Goal: Navigation & Orientation: Find specific page/section

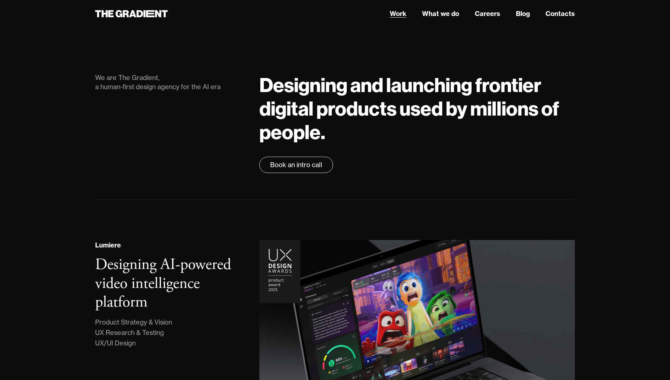
click at [391, 14] on link "Work" at bounding box center [398, 14] width 17 height 10
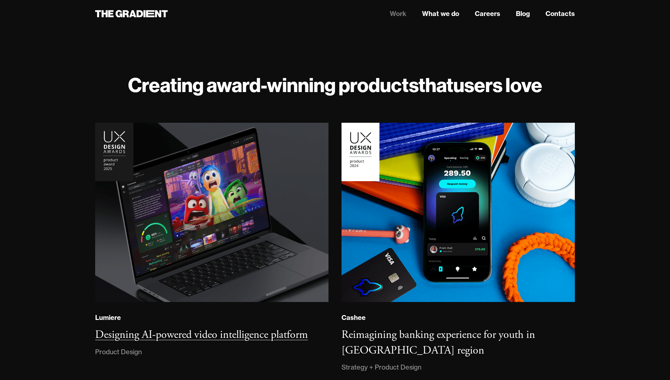
click at [267, 332] on h3 "Designing AI-powered video intelligence platform" at bounding box center [201, 334] width 213 height 14
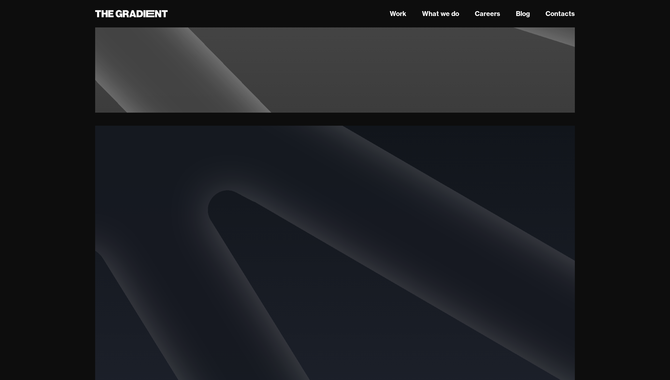
scroll to position [1158, 0]
